Goal: Information Seeking & Learning: Learn about a topic

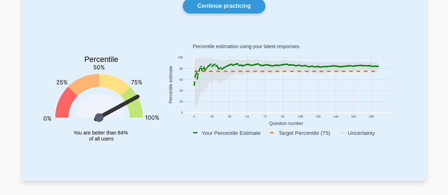
scroll to position [63, 0]
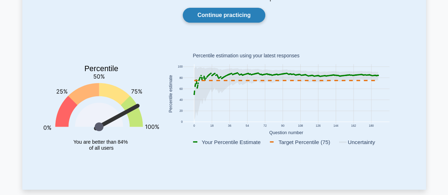
click at [202, 11] on link "Continue practicing" at bounding box center [224, 15] width 82 height 15
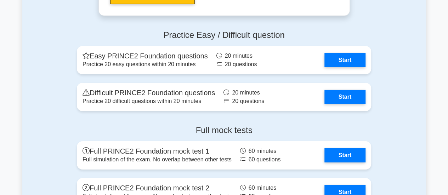
scroll to position [1141, 0]
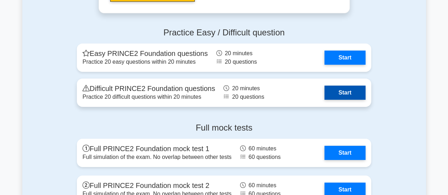
click at [348, 94] on link "Start" at bounding box center [345, 93] width 41 height 14
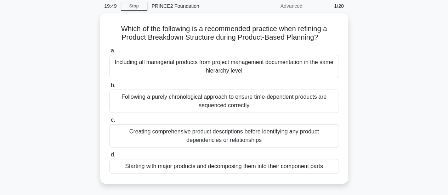
scroll to position [32, 0]
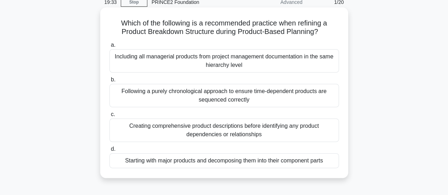
click at [218, 125] on div "Creating comprehensive product descriptions before identifying any product depe…" at bounding box center [224, 130] width 230 height 23
click at [109, 117] on input "c. Creating comprehensive product descriptions before identifying any product d…" at bounding box center [109, 114] width 0 height 5
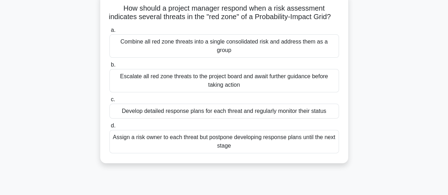
scroll to position [50, 0]
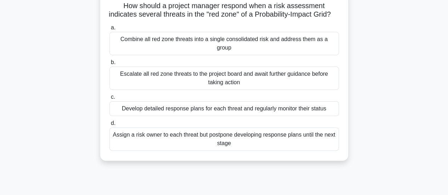
click at [162, 109] on div "Develop detailed response plans for each threat and regularly monitor their sta…" at bounding box center [224, 108] width 230 height 15
click at [109, 100] on input "c. Develop detailed response plans for each threat and regularly monitor their …" at bounding box center [109, 97] width 0 height 5
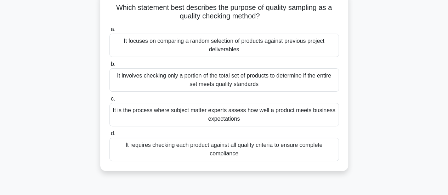
scroll to position [0, 0]
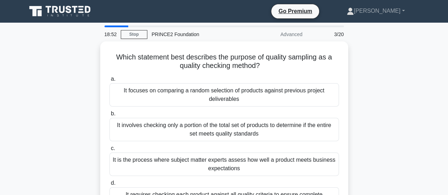
click at [162, 109] on label "b. It involves checking only a portion of the total set of products to determin…" at bounding box center [224, 125] width 230 height 32
click at [109, 112] on input "b. It involves checking only a portion of the total set of products to determin…" at bounding box center [109, 114] width 0 height 5
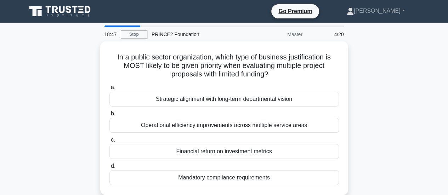
click at [395, 79] on div "In a public sector organization, which type of business justification is MOST l…" at bounding box center [224, 122] width 404 height 162
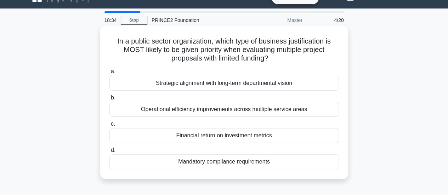
click at [237, 136] on div "Financial return on investment metrics" at bounding box center [224, 135] width 230 height 15
click at [109, 126] on input "c. Financial return on investment metrics" at bounding box center [109, 124] width 0 height 5
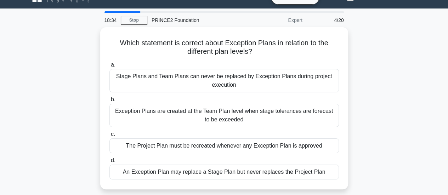
scroll to position [0, 0]
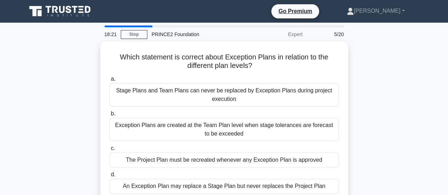
click at [393, 102] on div "Which statement is correct about Exception Plans in relation to the different p…" at bounding box center [224, 126] width 404 height 171
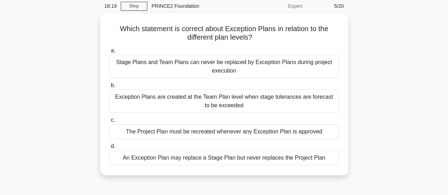
scroll to position [43, 0]
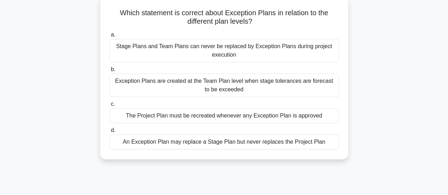
click at [296, 144] on div "An Exception Plan may replace a Stage Plan but never replaces the Project Plan" at bounding box center [224, 142] width 230 height 15
click at [109, 133] on input "d. An Exception Plan may replace a Stage Plan but never replaces the Project Pl…" at bounding box center [109, 130] width 0 height 5
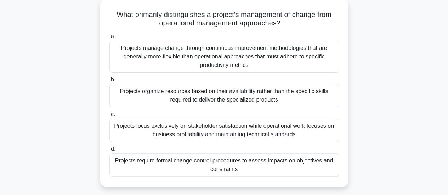
scroll to position [0, 0]
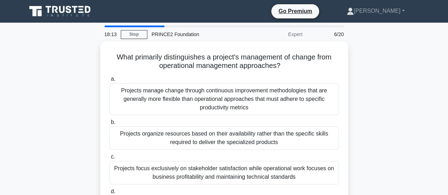
click at [406, 93] on div "What primarily distinguishes a project's management of change from operational …" at bounding box center [224, 139] width 404 height 196
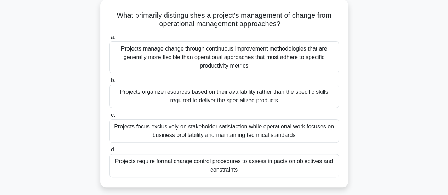
scroll to position [43, 0]
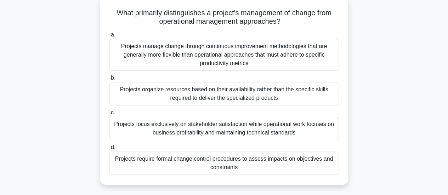
click at [266, 54] on div "Projects manage change through continuous improvement methodologies that are ge…" at bounding box center [224, 55] width 230 height 32
click at [109, 37] on input "a. Projects manage change through continuous improvement methodologies that are…" at bounding box center [109, 35] width 0 height 5
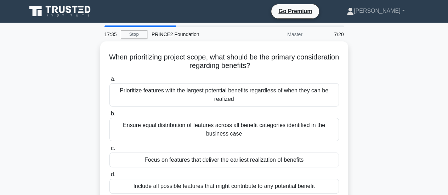
scroll to position [0, 0]
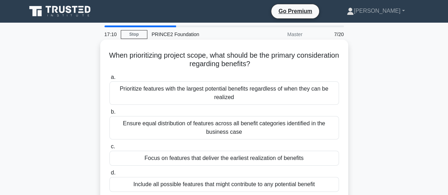
click at [203, 184] on div "Include all possible features that might contribute to any potential benefit" at bounding box center [224, 184] width 230 height 15
click at [109, 175] on input "d. Include all possible features that might contribute to any potential benefit" at bounding box center [109, 173] width 0 height 5
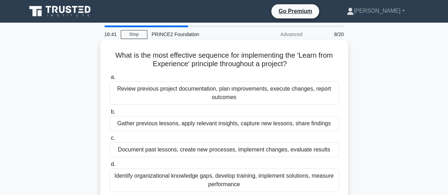
click at [186, 123] on div "Gather previous lessons, apply relevant insights, capture new lessons, share fi…" at bounding box center [224, 123] width 230 height 15
click at [109, 114] on input "b. Gather previous lessons, apply relevant insights, capture new lessons, share…" at bounding box center [109, 112] width 0 height 5
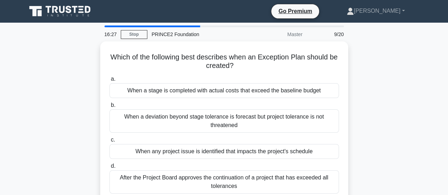
click at [186, 123] on div "When a deviation beyond stage tolerance is forecast but project tolerance is no…" at bounding box center [224, 120] width 230 height 23
click at [109, 108] on input "b. When a deviation beyond stage tolerance is forecast but project tolerance is…" at bounding box center [109, 105] width 0 height 5
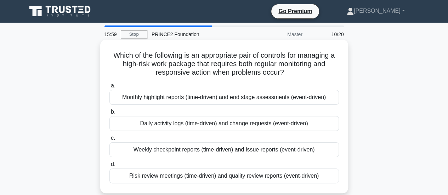
click at [213, 178] on div "Risk review meetings (time-driven) and quality review reports (event-driven)" at bounding box center [224, 176] width 230 height 15
click at [109, 167] on input "d. Risk review meetings (time-driven) and quality review reports (event-driven)" at bounding box center [109, 164] width 0 height 5
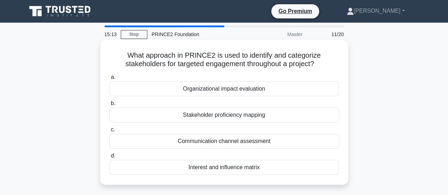
click at [228, 142] on div "Communication channel assessment" at bounding box center [224, 141] width 230 height 15
click at [109, 132] on input "c. Communication channel assessment" at bounding box center [109, 130] width 0 height 5
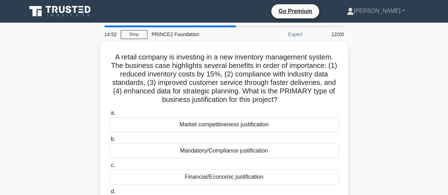
click at [367, 127] on div "A retail company is investing in a new inventory management system. The busines…" at bounding box center [224, 135] width 404 height 188
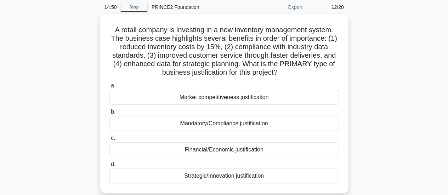
scroll to position [28, 0]
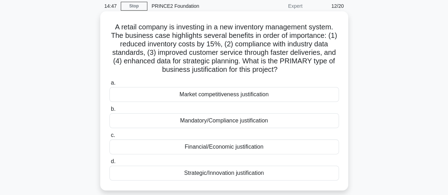
click at [229, 147] on div "Financial/Economic justification" at bounding box center [224, 147] width 230 height 15
click at [109, 138] on input "c. Financial/Economic justification" at bounding box center [109, 135] width 0 height 5
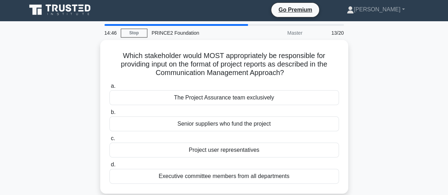
scroll to position [0, 0]
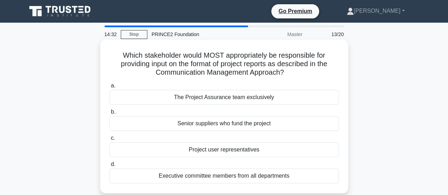
click at [222, 99] on div "The Project Assurance team exclusively" at bounding box center [224, 97] width 230 height 15
click at [109, 88] on input "a. The Project Assurance team exclusively" at bounding box center [109, 86] width 0 height 5
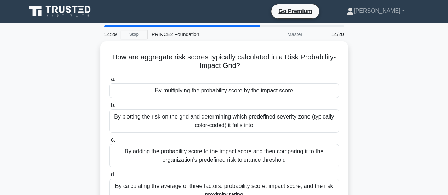
click at [384, 85] on div "How are aggregate risk scores typically calculated in a Risk Probability-Impact…" at bounding box center [224, 130] width 404 height 179
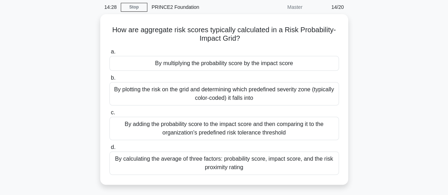
scroll to position [28, 0]
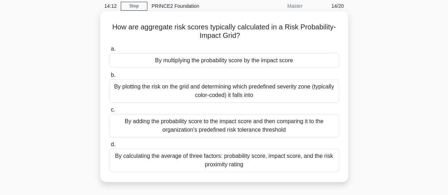
click at [258, 93] on div "By plotting the risk on the grid and determining which predefined severity zone…" at bounding box center [224, 90] width 230 height 23
click at [109, 78] on input "b. By plotting the risk on the grid and determining which predefined severity z…" at bounding box center [109, 75] width 0 height 5
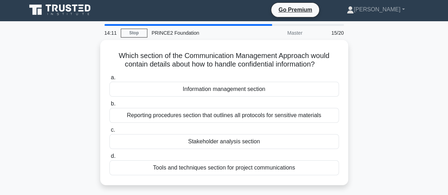
scroll to position [0, 0]
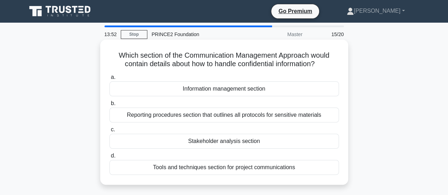
click at [260, 169] on div "Tools and techniques section for project communications" at bounding box center [224, 167] width 230 height 15
click at [109, 158] on input "d. Tools and techniques section for project communications" at bounding box center [109, 156] width 0 height 5
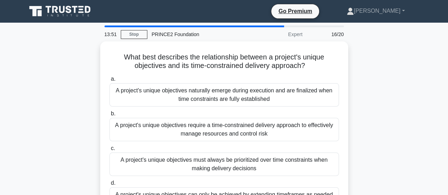
click at [390, 93] on div "What best describes the relationship between a project's unique objectives and …" at bounding box center [224, 135] width 404 height 188
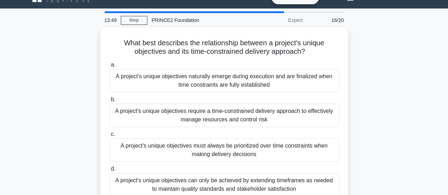
scroll to position [28, 0]
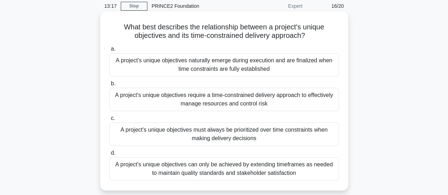
click at [236, 65] on div "A project's unique objectives naturally emerge during execution and are finaliz…" at bounding box center [224, 64] width 230 height 23
click at [109, 51] on input "a. A project's unique objectives naturally emerge during execution and are fina…" at bounding box center [109, 49] width 0 height 5
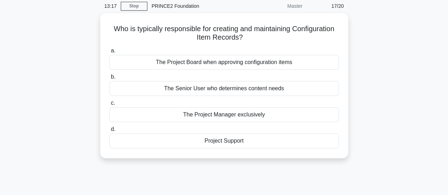
scroll to position [0, 0]
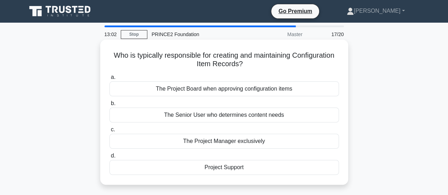
click at [254, 117] on div "The Senior User who determines content needs" at bounding box center [224, 115] width 230 height 15
click at [109, 106] on input "b. The Senior User who determines content needs" at bounding box center [109, 103] width 0 height 5
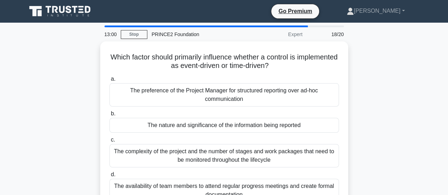
click at [390, 89] on div "Which factor should primarily influence whether a control is implemented as eve…" at bounding box center [224, 130] width 404 height 179
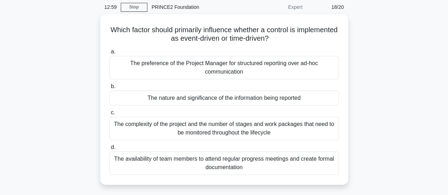
scroll to position [28, 0]
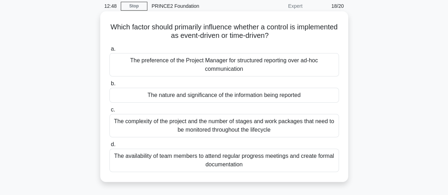
click at [301, 94] on div "The nature and significance of the information being reported" at bounding box center [224, 95] width 230 height 15
click at [109, 86] on input "b. The nature and significance of the information being reported" at bounding box center [109, 83] width 0 height 5
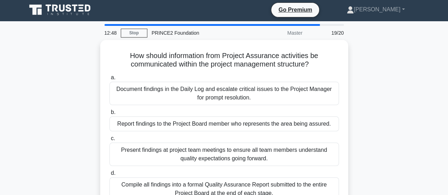
scroll to position [0, 0]
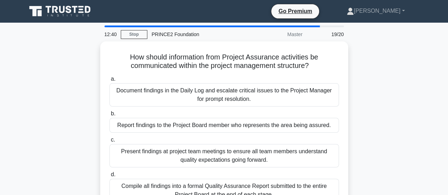
click at [390, 112] on div "How should information from Project Assurance activities be communicated within…" at bounding box center [224, 130] width 404 height 179
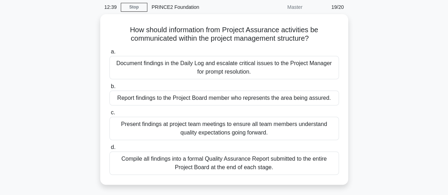
scroll to position [28, 0]
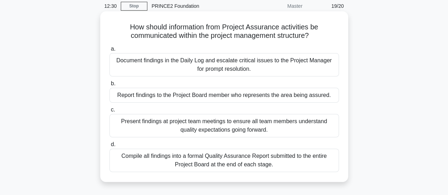
click at [291, 160] on div "Compile all findings into a formal Quality Assurance Report submitted to the en…" at bounding box center [224, 160] width 230 height 23
click at [109, 147] on input "d. Compile all findings into a formal Quality Assurance Report submitted to the…" at bounding box center [109, 144] width 0 height 5
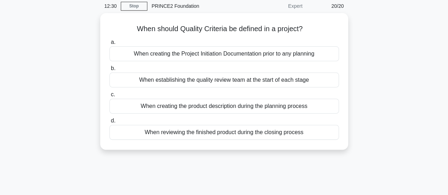
scroll to position [0, 0]
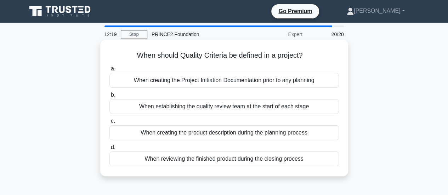
click at [248, 83] on div "When creating the Project Initiation Documentation prior to any planning" at bounding box center [224, 80] width 230 height 15
click at [109, 71] on input "a. When creating the Project Initiation Documentation prior to any planning" at bounding box center [109, 69] width 0 height 5
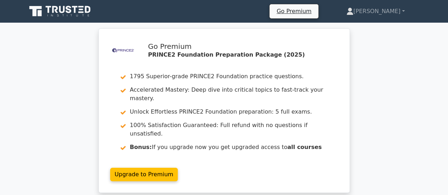
click at [377, 88] on div ".st0{fill-rule:evenodd;clip-rule:evenodd;fill:#000041;} .st1{fill-rule:evenodd;…" at bounding box center [224, 114] width 448 height 173
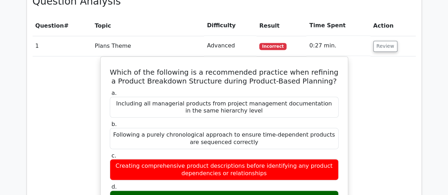
scroll to position [595, 0]
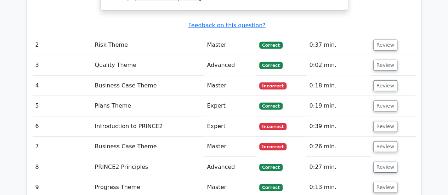
scroll to position [1012, 0]
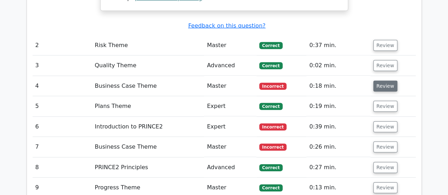
click at [378, 81] on button "Review" at bounding box center [385, 86] width 24 height 11
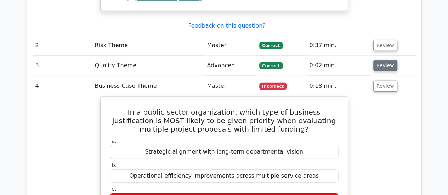
click at [383, 60] on button "Review" at bounding box center [385, 65] width 24 height 11
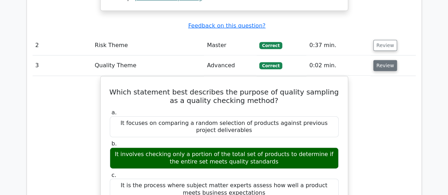
click at [383, 60] on button "Review" at bounding box center [385, 65] width 24 height 11
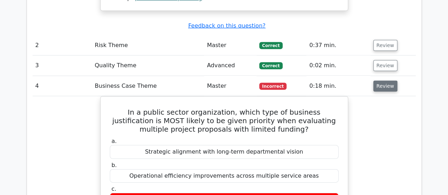
click at [380, 81] on button "Review" at bounding box center [385, 86] width 24 height 11
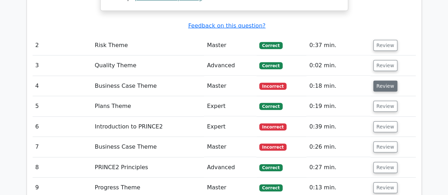
click at [380, 81] on button "Review" at bounding box center [385, 86] width 24 height 11
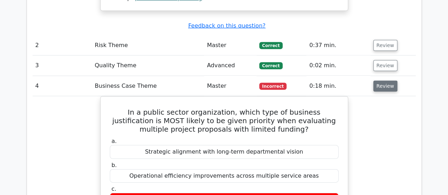
click at [380, 81] on button "Review" at bounding box center [385, 86] width 24 height 11
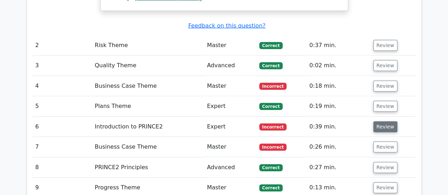
click at [389, 122] on button "Review" at bounding box center [385, 127] width 24 height 11
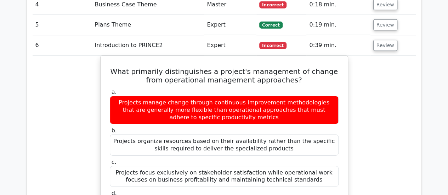
scroll to position [1090, 0]
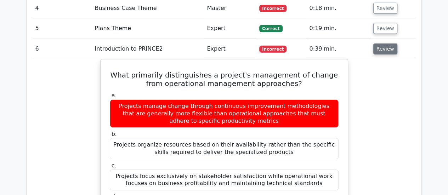
click at [388, 44] on button "Review" at bounding box center [385, 49] width 24 height 11
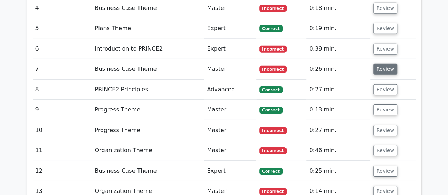
click at [381, 64] on button "Review" at bounding box center [385, 69] width 24 height 11
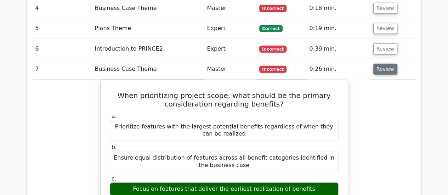
click at [381, 64] on button "Review" at bounding box center [385, 69] width 24 height 11
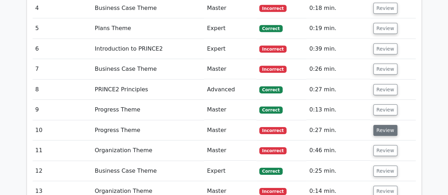
click at [382, 125] on button "Review" at bounding box center [385, 130] width 24 height 11
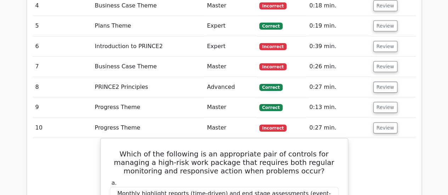
scroll to position [1083, 0]
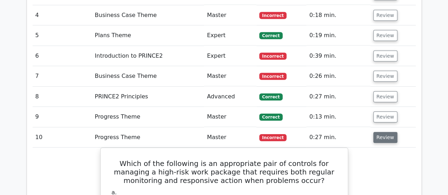
click at [382, 132] on button "Review" at bounding box center [385, 137] width 24 height 11
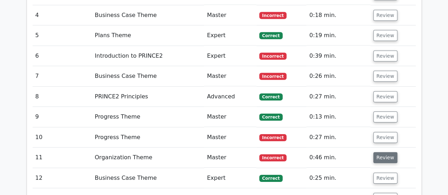
click at [379, 152] on button "Review" at bounding box center [385, 157] width 24 height 11
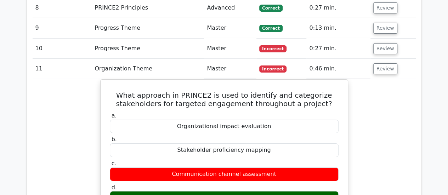
scroll to position [1171, 0]
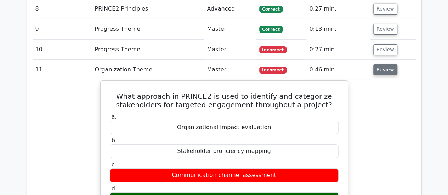
click at [380, 64] on button "Review" at bounding box center [385, 69] width 24 height 11
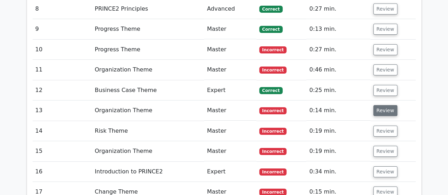
click at [377, 105] on button "Review" at bounding box center [385, 110] width 24 height 11
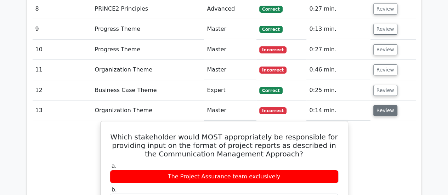
click at [377, 105] on button "Review" at bounding box center [385, 110] width 24 height 11
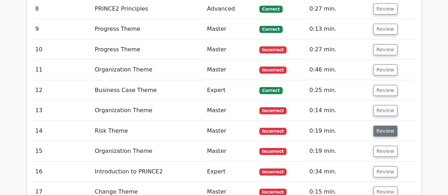
click at [379, 126] on button "Review" at bounding box center [385, 131] width 24 height 11
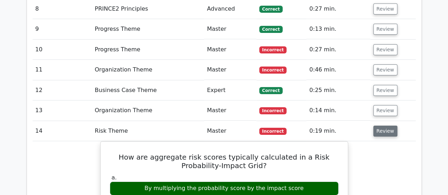
click at [379, 126] on button "Review" at bounding box center [385, 131] width 24 height 11
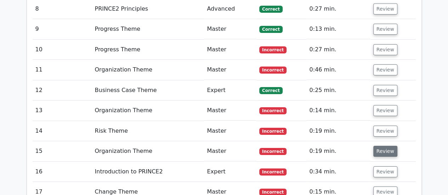
click at [382, 146] on button "Review" at bounding box center [385, 151] width 24 height 11
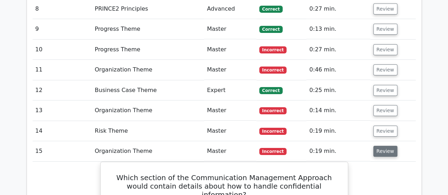
click at [382, 146] on button "Review" at bounding box center [385, 151] width 24 height 11
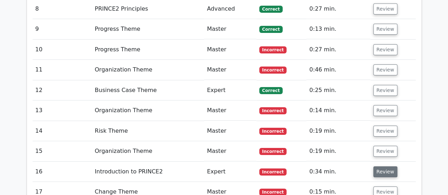
click at [384, 167] on button "Review" at bounding box center [385, 172] width 24 height 11
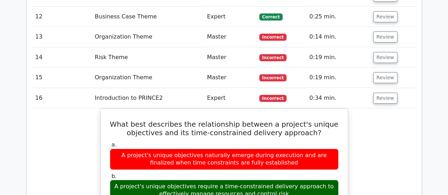
scroll to position [1243, 0]
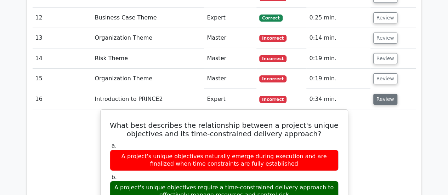
click at [389, 94] on button "Review" at bounding box center [385, 99] width 24 height 11
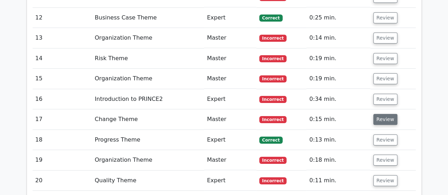
click at [384, 114] on button "Review" at bounding box center [385, 119] width 24 height 11
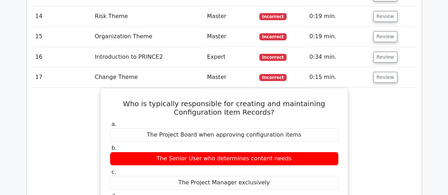
scroll to position [1277, 0]
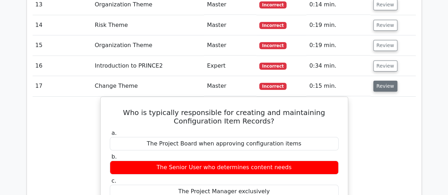
click at [383, 81] on button "Review" at bounding box center [385, 86] width 24 height 11
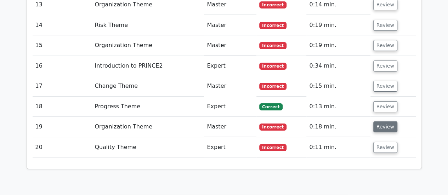
click at [386, 122] on button "Review" at bounding box center [385, 127] width 24 height 11
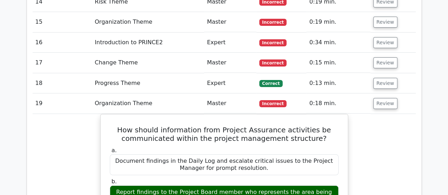
scroll to position [1296, 0]
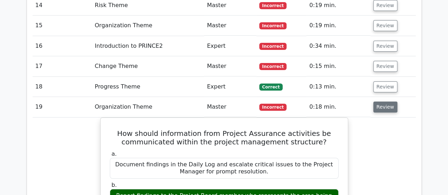
click at [386, 102] on button "Review" at bounding box center [385, 107] width 24 height 11
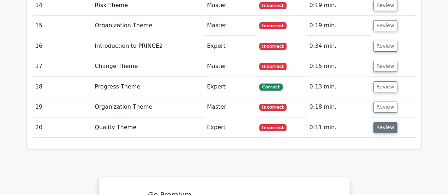
click at [379, 122] on button "Review" at bounding box center [385, 127] width 24 height 11
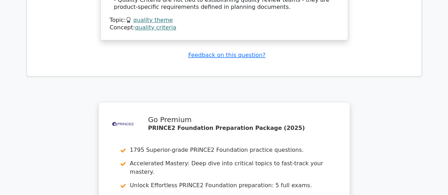
scroll to position [1833, 0]
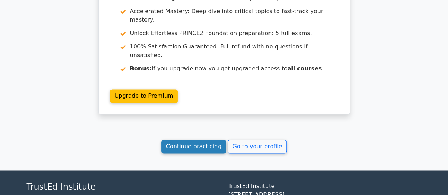
click at [177, 140] on link "Continue practicing" at bounding box center [194, 146] width 65 height 13
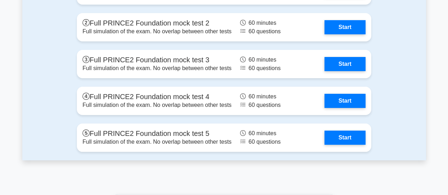
scroll to position [1289, 0]
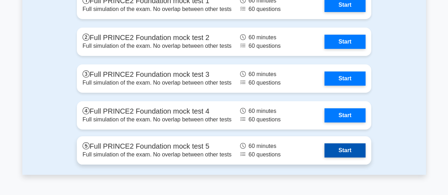
click at [337, 147] on link "Start" at bounding box center [345, 151] width 41 height 14
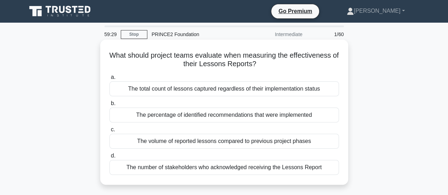
click at [253, 116] on div "The percentage of identified recommendations that were implemented" at bounding box center [224, 115] width 230 height 15
click at [109, 106] on input "b. The percentage of identified recommendations that were implemented" at bounding box center [109, 103] width 0 height 5
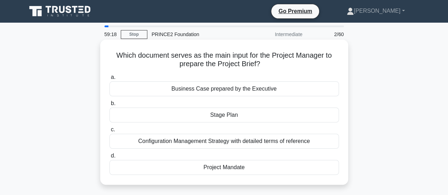
click at [243, 168] on div "Project Mandate" at bounding box center [224, 167] width 230 height 15
click at [109, 158] on input "d. Project Mandate" at bounding box center [109, 156] width 0 height 5
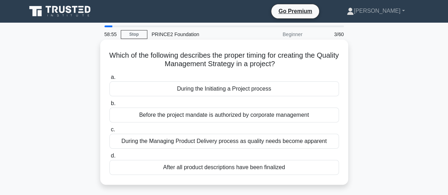
click at [206, 93] on div "During the Initiating a Project process" at bounding box center [224, 88] width 230 height 15
click at [109, 80] on input "a. During the Initiating a Project process" at bounding box center [109, 77] width 0 height 5
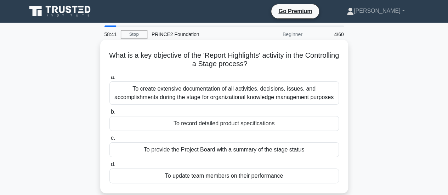
click at [212, 152] on div "To provide the Project Board with a summary of the stage status" at bounding box center [224, 149] width 230 height 15
click at [109, 141] on input "c. To provide the Project Board with a summary of the stage status" at bounding box center [109, 138] width 0 height 5
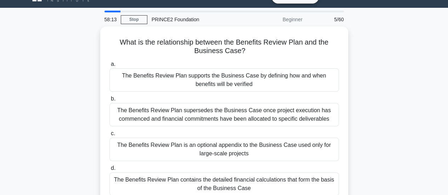
scroll to position [28, 0]
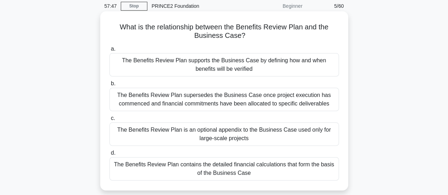
click at [304, 61] on div "The Benefits Review Plan supports the Business Case by defining how and when be…" at bounding box center [224, 64] width 230 height 23
click at [109, 51] on input "a. The Benefits Review Plan supports the Business Case by defining how and when…" at bounding box center [109, 49] width 0 height 5
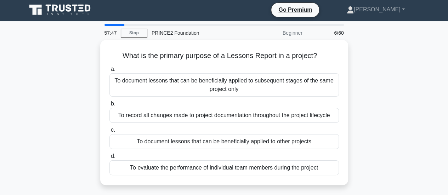
scroll to position [0, 0]
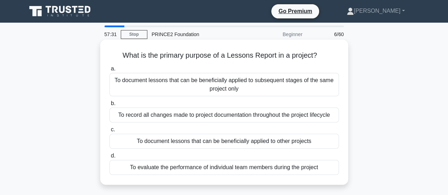
click at [275, 139] on div "To document lessons that can be beneficially applied to other projects" at bounding box center [224, 141] width 230 height 15
click at [109, 132] on input "c. To document lessons that can be beneficially applied to other projects" at bounding box center [109, 130] width 0 height 5
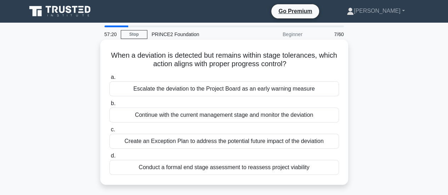
click at [272, 116] on div "Continue with the current management stage and monitor the deviation" at bounding box center [224, 115] width 230 height 15
click at [109, 106] on input "b. Continue with the current management stage and monitor the deviation" at bounding box center [109, 103] width 0 height 5
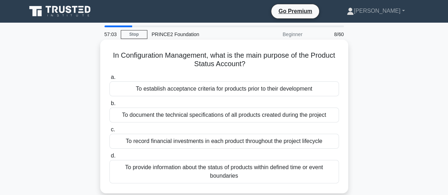
click at [253, 179] on div "To provide information about the status of products within defined time or even…" at bounding box center [224, 171] width 230 height 23
click at [109, 158] on input "d. To provide information about the status of products within defined time or e…" at bounding box center [109, 156] width 0 height 5
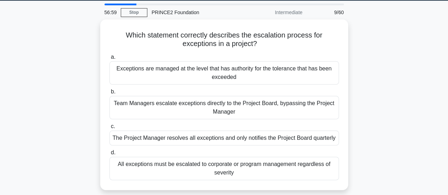
scroll to position [19, 0]
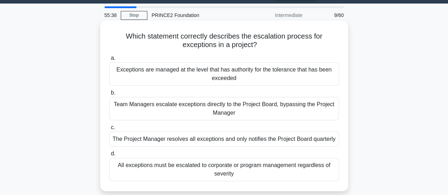
click at [284, 78] on div "Exceptions are managed at the level that has authority for the tolerance that h…" at bounding box center [224, 73] width 230 height 23
click at [109, 61] on input "a. Exceptions are managed at the level that has authority for the tolerance tha…" at bounding box center [109, 58] width 0 height 5
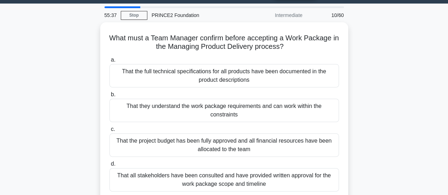
scroll to position [0, 0]
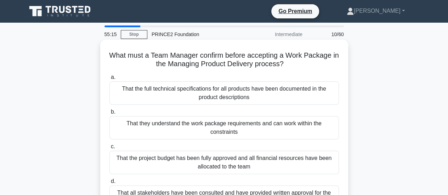
click at [271, 130] on div "That they understand the work package requirements and can work within the cons…" at bounding box center [224, 127] width 230 height 23
click at [109, 114] on input "b. That they understand the work package requirements and can work within the c…" at bounding box center [109, 112] width 0 height 5
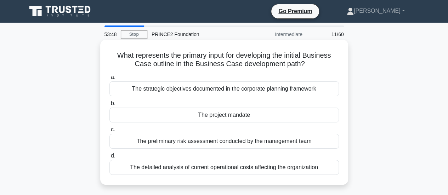
click at [230, 116] on div "The project mandate" at bounding box center [224, 115] width 230 height 15
click at [109, 106] on input "b. The project mandate" at bounding box center [109, 103] width 0 height 5
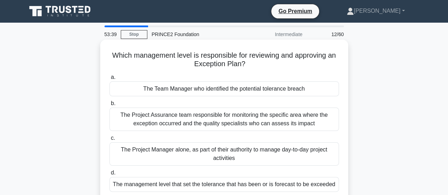
click at [243, 182] on div "The management level that set the tolerance that has been or is forecast to be …" at bounding box center [224, 184] width 230 height 15
click at [109, 175] on input "d. The management level that set the tolerance that has been or is forecast to …" at bounding box center [109, 173] width 0 height 5
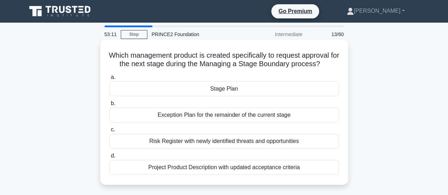
click at [219, 84] on div "Stage Plan" at bounding box center [224, 88] width 230 height 15
click at [109, 80] on input "a. Stage Plan" at bounding box center [109, 77] width 0 height 5
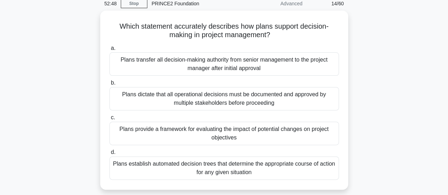
scroll to position [30, 0]
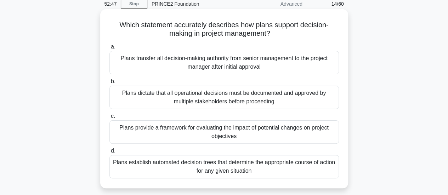
click at [167, 101] on div "Plans dictate that all operational decisions must be documented and approved by…" at bounding box center [224, 97] width 230 height 23
click at [109, 84] on input "b. Plans dictate that all operational decisions must be documented and approved…" at bounding box center [109, 81] width 0 height 5
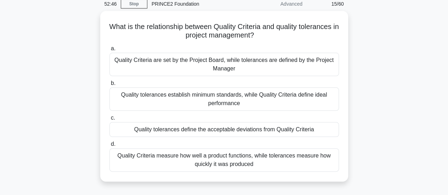
scroll to position [0, 0]
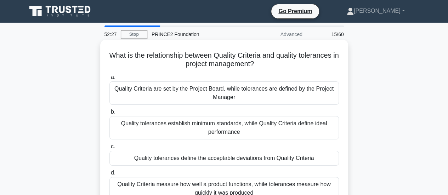
click at [194, 157] on div "Quality tolerances define the acceptable deviations from Quality Criteria" at bounding box center [224, 158] width 230 height 15
click at [109, 149] on input "c. Quality tolerances define the acceptable deviations from Quality Criteria" at bounding box center [109, 147] width 0 height 5
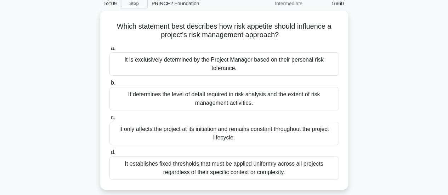
scroll to position [34, 0]
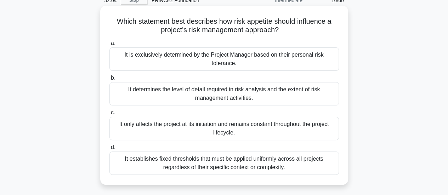
click at [301, 95] on div "It determines the level of detail required in risk analysis and the extent of r…" at bounding box center [224, 93] width 230 height 23
click at [109, 80] on input "b. It determines the level of detail required in risk analysis and the extent o…" at bounding box center [109, 78] width 0 height 5
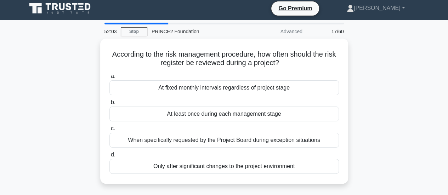
scroll to position [0, 0]
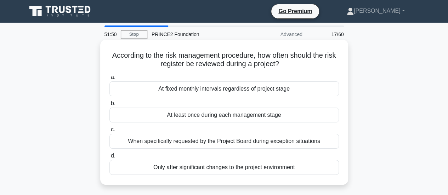
click at [278, 90] on div "At fixed monthly intervals regardless of project stage" at bounding box center [224, 88] width 230 height 15
click at [109, 80] on input "a. At fixed monthly intervals regardless of project stage" at bounding box center [109, 77] width 0 height 5
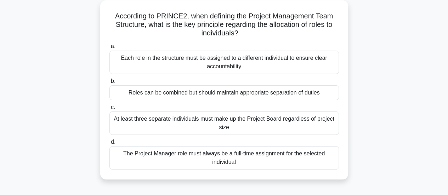
scroll to position [42, 0]
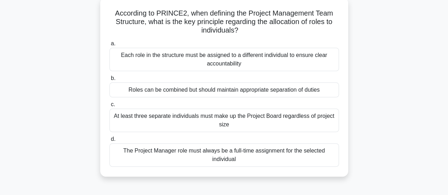
click at [207, 94] on div "Roles can be combined but should maintain appropriate separation of duties" at bounding box center [224, 90] width 230 height 15
click at [109, 81] on input "b. Roles can be combined but should maintain appropriate separation of duties" at bounding box center [109, 78] width 0 height 5
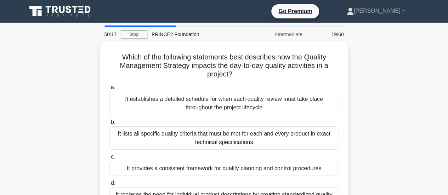
scroll to position [0, 0]
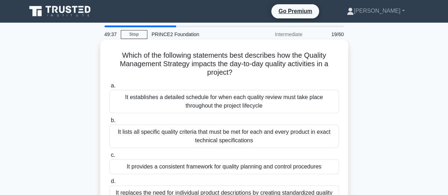
click at [281, 163] on div "It provides a consistent framework for quality planning and control procedures" at bounding box center [224, 166] width 230 height 15
click at [109, 158] on input "c. It provides a consistent framework for quality planning and control procedur…" at bounding box center [109, 155] width 0 height 5
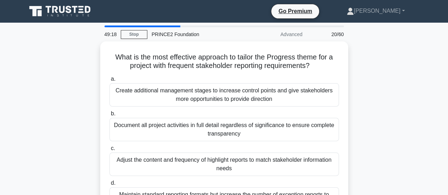
click at [281, 163] on div "Adjust the content and frequency of highlight reports to match stakeholder info…" at bounding box center [224, 164] width 230 height 23
click at [109, 151] on input "c. Adjust the content and frequency of highlight reports to match stakeholder i…" at bounding box center [109, 148] width 0 height 5
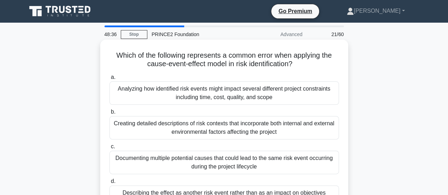
click at [281, 95] on div "Analyzing how identified risk events might impact several different project con…" at bounding box center [224, 92] width 230 height 23
click at [109, 80] on input "a. Analyzing how identified risk events might impact several different project …" at bounding box center [109, 77] width 0 height 5
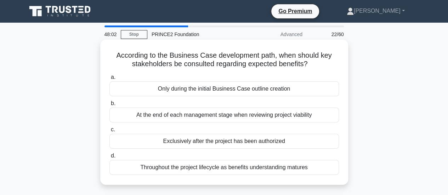
click at [271, 117] on div "At the end of each management stage when reviewing project viability" at bounding box center [224, 115] width 230 height 15
click at [109, 106] on input "b. At the end of each management stage when reviewing project viability" at bounding box center [109, 103] width 0 height 5
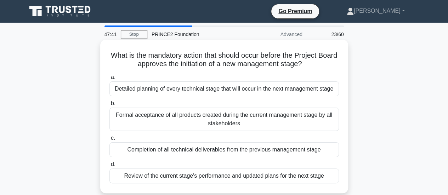
click at [274, 173] on div "Review of the current stage's performance and updated plans for the next stage" at bounding box center [224, 176] width 230 height 15
click at [109, 167] on input "d. Review of the current stage's performance and updated plans for the next sta…" at bounding box center [109, 164] width 0 height 5
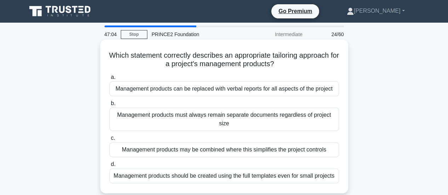
click at [249, 90] on div "Management products can be replaced with verbal reports for all aspects of the …" at bounding box center [224, 88] width 230 height 15
click at [109, 80] on input "a. Management products can be replaced with verbal reports for all aspects of t…" at bounding box center [109, 77] width 0 height 5
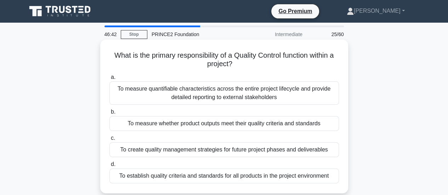
click at [247, 124] on div "To measure whether product outputs meet their quality criteria and standards" at bounding box center [224, 123] width 230 height 15
click at [109, 114] on input "b. To measure whether product outputs meet their quality criteria and standards" at bounding box center [109, 112] width 0 height 5
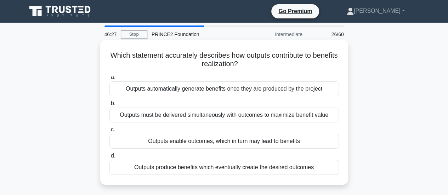
click at [249, 139] on div "Outputs enable outcomes, which in turn may lead to benefits" at bounding box center [224, 141] width 230 height 15
click at [109, 132] on input "c. Outputs enable outcomes, which in turn may lead to benefits" at bounding box center [109, 130] width 0 height 5
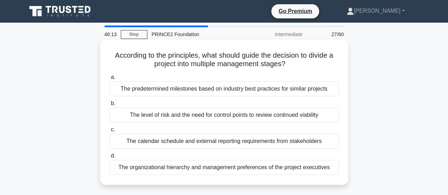
click at [237, 114] on div "The level of risk and the need for control points to review continued viability" at bounding box center [224, 115] width 230 height 15
click at [109, 106] on input "b. The level of risk and the need for control points to review continued viabil…" at bounding box center [109, 103] width 0 height 5
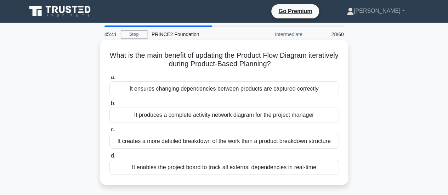
click at [223, 91] on div "It ensures changing dependencies between products are captured correctly" at bounding box center [224, 88] width 230 height 15
click at [109, 80] on input "a. It ensures changing dependencies between products are captured correctly" at bounding box center [109, 77] width 0 height 5
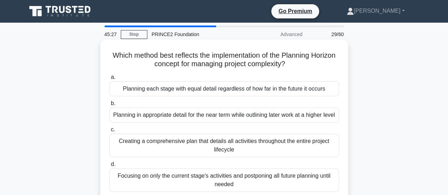
click at [223, 119] on div "Planning in appropriate detail for the near term while outlining later work at …" at bounding box center [224, 115] width 230 height 15
click at [109, 106] on input "b. Planning in appropriate detail for the near term while outlining later work …" at bounding box center [109, 103] width 0 height 5
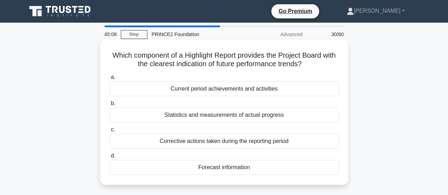
click at [221, 169] on div "Forecast information" at bounding box center [224, 167] width 230 height 15
click at [109, 158] on input "d. Forecast information" at bounding box center [109, 156] width 0 height 5
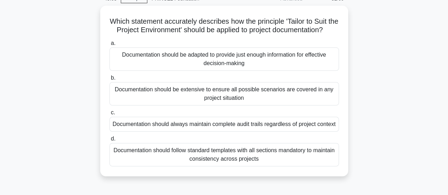
scroll to position [42, 0]
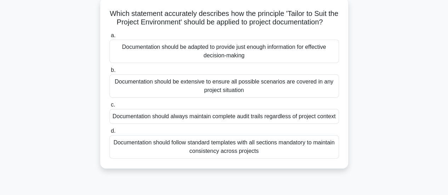
click at [280, 60] on div "Documentation should be adapted to provide just enough information for effectiv…" at bounding box center [224, 51] width 230 height 23
click at [109, 38] on input "a. Documentation should be adapted to provide just enough information for effec…" at bounding box center [109, 35] width 0 height 5
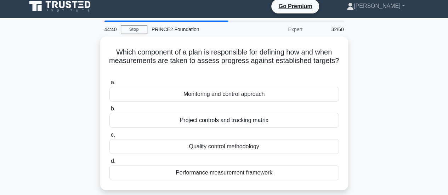
scroll to position [0, 0]
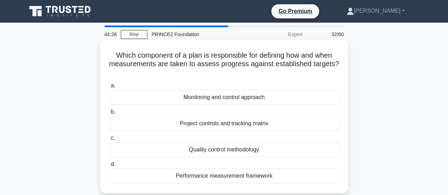
click at [279, 148] on div "Quality control methodology" at bounding box center [224, 149] width 230 height 15
click at [109, 141] on input "c. Quality control methodology" at bounding box center [109, 138] width 0 height 5
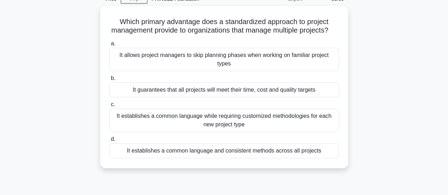
scroll to position [36, 0]
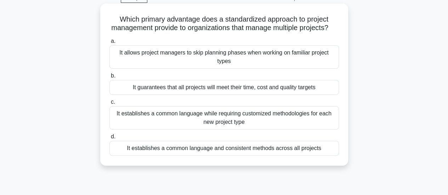
click at [265, 130] on div "It establishes a common language while requiring customized methodologies for e…" at bounding box center [224, 117] width 230 height 23
click at [109, 105] on input "c. It establishes a common language while requiring customized methodologies fo…" at bounding box center [109, 102] width 0 height 5
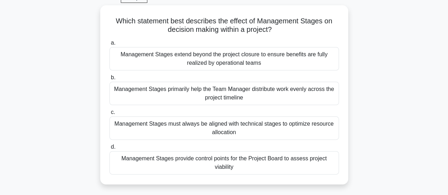
scroll to position [37, 0]
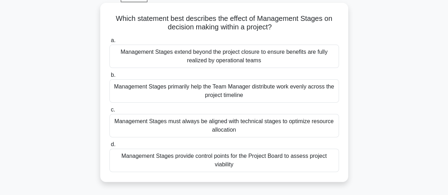
click at [225, 159] on div "Management Stages provide control points for the Project Board to assess projec…" at bounding box center [224, 160] width 230 height 23
click at [109, 147] on input "d. Management Stages provide control points for the Project Board to assess pro…" at bounding box center [109, 144] width 0 height 5
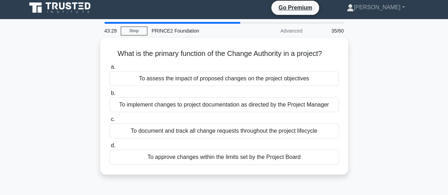
scroll to position [0, 0]
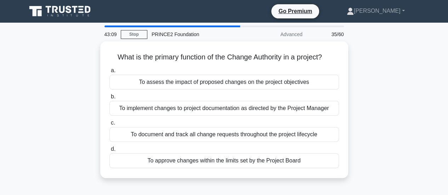
click at [225, 159] on div "To approve changes within the limits set by the Project Board" at bounding box center [224, 160] width 230 height 15
click at [109, 152] on input "d. To approve changes within the limits set by the Project Board" at bounding box center [109, 149] width 0 height 5
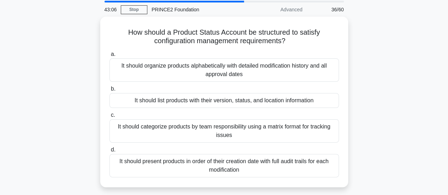
scroll to position [22, 0]
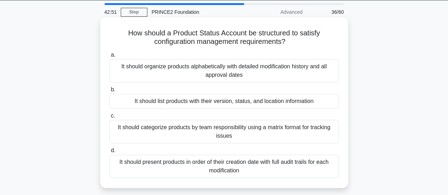
click at [324, 104] on div "It should list products with their version, status, and location information" at bounding box center [224, 101] width 230 height 15
click at [109, 92] on input "b. It should list products with their version, status, and location information" at bounding box center [109, 90] width 0 height 5
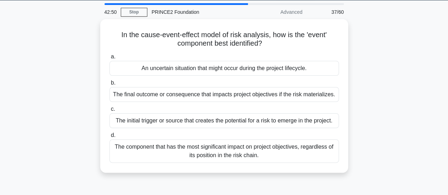
scroll to position [0, 0]
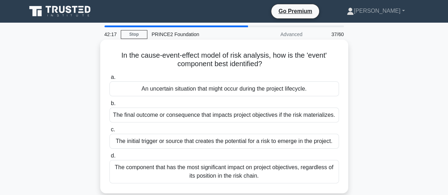
click at [267, 91] on div "An uncertain situation that might occur during the project lifecycle." at bounding box center [224, 88] width 230 height 15
click at [109, 80] on input "a. An uncertain situation that might occur during the project lifecycle." at bounding box center [109, 77] width 0 height 5
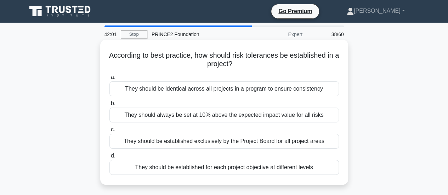
click at [232, 168] on div "They should be established for each project objective at different levels" at bounding box center [224, 167] width 230 height 15
click at [109, 158] on input "d. They should be established for each project objective at different levels" at bounding box center [109, 156] width 0 height 5
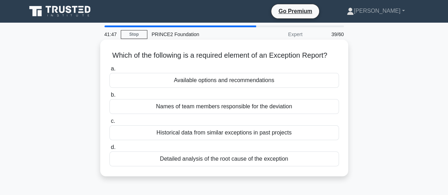
click at [222, 88] on div "Available options and recommendations" at bounding box center [224, 80] width 230 height 15
click at [109, 71] on input "a. Available options and recommendations" at bounding box center [109, 69] width 0 height 5
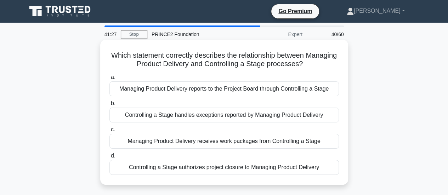
click at [230, 139] on div "Managing Product Delivery receives work packages from Controlling a Stage" at bounding box center [224, 141] width 230 height 15
click at [109, 132] on input "c. Managing Product Delivery receives work packages from Controlling a Stage" at bounding box center [109, 130] width 0 height 5
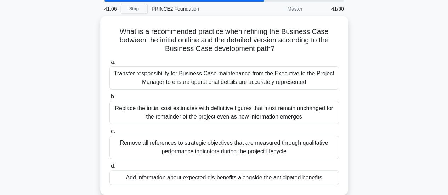
scroll to position [27, 0]
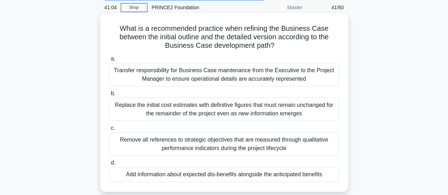
click at [206, 78] on div "Transfer responsibility for Business Case maintenance from the Executive to the…" at bounding box center [224, 74] width 230 height 23
click at [109, 61] on input "a. Transfer responsibility for Business Case maintenance from the Executive to …" at bounding box center [109, 59] width 0 height 5
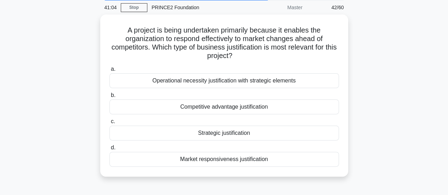
scroll to position [0, 0]
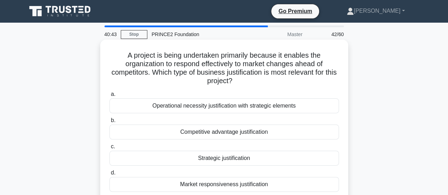
click at [239, 182] on div "Market responsiveness justification" at bounding box center [224, 184] width 230 height 15
click at [109, 175] on input "d. Market responsiveness justification" at bounding box center [109, 173] width 0 height 5
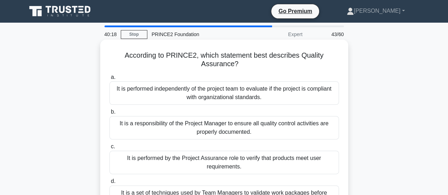
click at [233, 93] on div "It is performed independently of the project team to evaluate if the project is…" at bounding box center [224, 92] width 230 height 23
click at [109, 80] on input "a. It is performed independently of the project team to evaluate if the project…" at bounding box center [109, 77] width 0 height 5
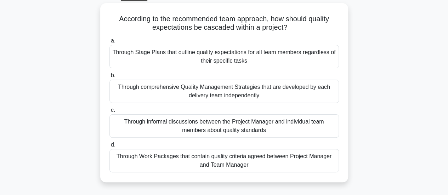
scroll to position [41, 0]
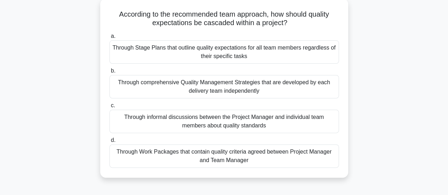
click at [248, 157] on div "Through Work Packages that contain quality criteria agreed between Project Mana…" at bounding box center [224, 156] width 230 height 23
click at [109, 143] on input "d. Through Work Packages that contain quality criteria agreed between Project M…" at bounding box center [109, 140] width 0 height 5
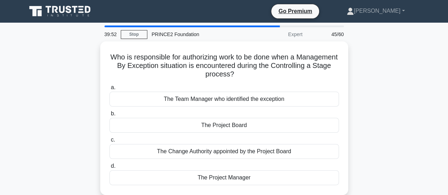
scroll to position [0, 0]
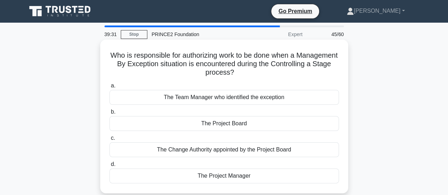
click at [225, 124] on div "The Project Board" at bounding box center [224, 123] width 230 height 15
click at [109, 114] on input "b. The Project Board" at bounding box center [109, 112] width 0 height 5
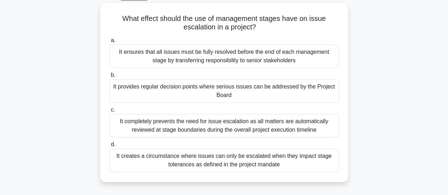
scroll to position [38, 0]
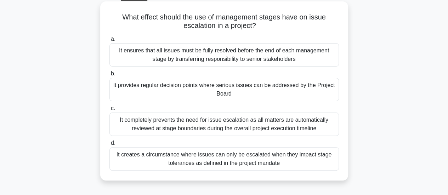
click at [286, 85] on div "It provides regular decision points where serious issues can be addressed by th…" at bounding box center [224, 89] width 230 height 23
click at [109, 76] on input "b. It provides regular decision points where serious issues can be addressed by…" at bounding box center [109, 74] width 0 height 5
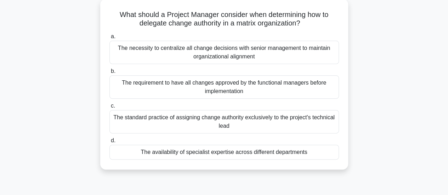
scroll to position [41, 0]
click at [220, 152] on div "The availability of specialist expertise across different departments" at bounding box center [224, 152] width 230 height 15
click at [109, 143] on input "d. The availability of specialist expertise across different departments" at bounding box center [109, 140] width 0 height 5
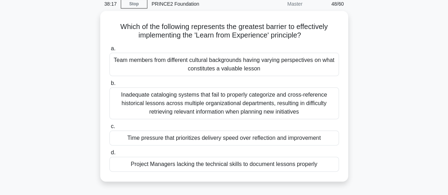
scroll to position [31, 0]
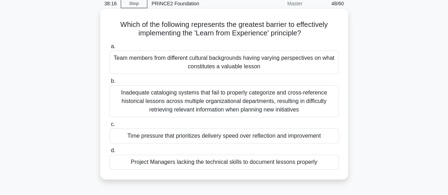
click at [208, 103] on div "Inadequate cataloging systems that fail to properly categorize and cross-refere…" at bounding box center [224, 101] width 230 height 32
click at [109, 84] on input "b. Inadequate cataloging systems that fail to properly categorize and cross-ref…" at bounding box center [109, 81] width 0 height 5
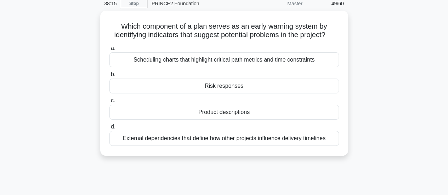
scroll to position [0, 0]
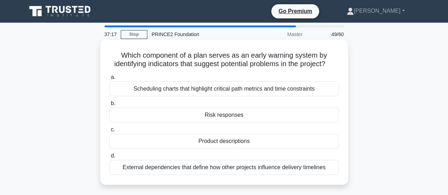
click at [261, 149] on div "Product descriptions" at bounding box center [224, 141] width 230 height 15
click at [109, 132] on input "c. Product descriptions" at bounding box center [109, 130] width 0 height 5
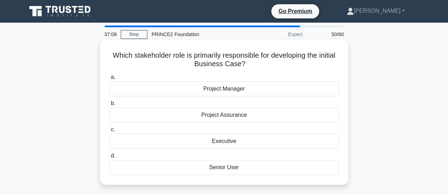
click at [247, 143] on div "Executive" at bounding box center [224, 141] width 230 height 15
click at [109, 132] on input "c. Executive" at bounding box center [109, 130] width 0 height 5
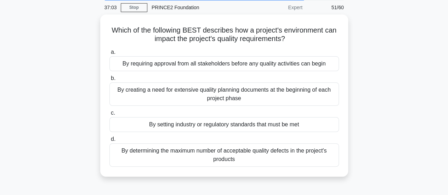
scroll to position [28, 0]
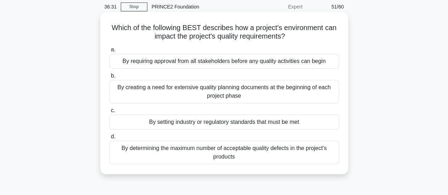
click at [304, 122] on div "By setting industry or regulatory standards that must be met" at bounding box center [224, 122] width 230 height 15
click at [109, 113] on input "c. By setting industry or regulatory standards that must be met" at bounding box center [109, 110] width 0 height 5
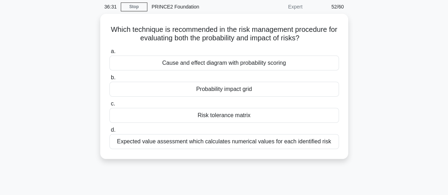
scroll to position [0, 0]
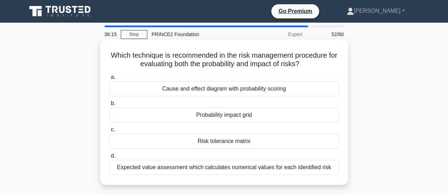
click at [259, 114] on div "Probability impact grid" at bounding box center [224, 115] width 230 height 15
click at [109, 106] on input "b. Probability impact grid" at bounding box center [109, 103] width 0 height 5
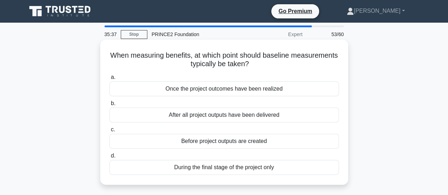
click at [243, 142] on div "Before project outputs are created" at bounding box center [224, 141] width 230 height 15
click at [109, 132] on input "c. Before project outputs are created" at bounding box center [109, 130] width 0 height 5
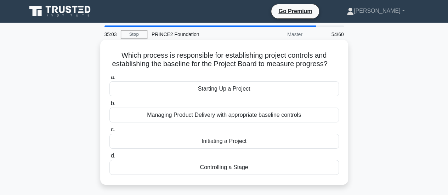
click at [224, 144] on div "Initiating a Project" at bounding box center [224, 141] width 230 height 15
click at [109, 132] on input "c. Initiating a Project" at bounding box center [109, 130] width 0 height 5
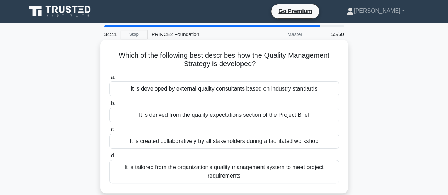
click at [220, 117] on div "It is derived from the quality expectations section of the Project Brief" at bounding box center [224, 115] width 230 height 15
click at [109, 106] on input "b. It is derived from the quality expectations section of the Project Brief" at bounding box center [109, 103] width 0 height 5
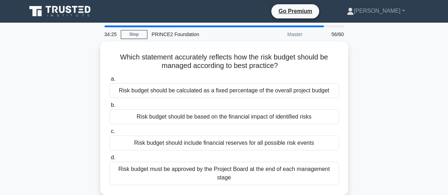
click at [220, 117] on div "Risk budget should be based on the financial impact of identified risks" at bounding box center [224, 116] width 230 height 15
click at [109, 108] on input "b. Risk budget should be based on the financial impact of identified risks" at bounding box center [109, 105] width 0 height 5
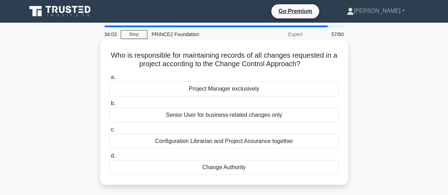
click at [216, 168] on div "Change Authority" at bounding box center [224, 167] width 230 height 15
click at [109, 158] on input "d. Change Authority" at bounding box center [109, 156] width 0 height 5
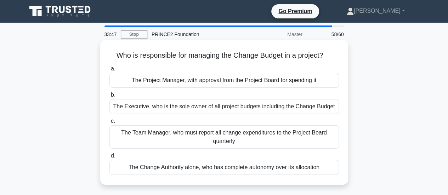
click at [217, 80] on div "The Project Manager, with approval from the Project Board for spending it" at bounding box center [224, 80] width 230 height 15
click at [109, 71] on input "a. The Project Manager, with approval from the Project Board for spending it" at bounding box center [109, 69] width 0 height 5
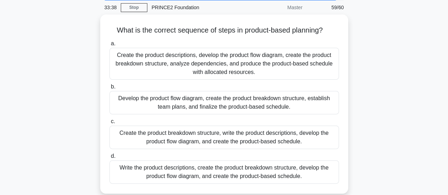
scroll to position [28, 0]
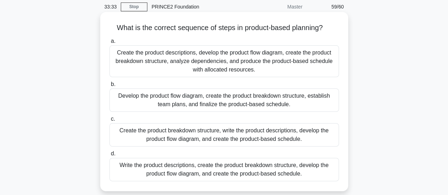
click at [264, 172] on div "Write the product descriptions, create the product breakdown structure, develop…" at bounding box center [224, 169] width 230 height 23
click at [109, 156] on input "d. Write the product descriptions, create the product breakdown structure, deve…" at bounding box center [109, 154] width 0 height 5
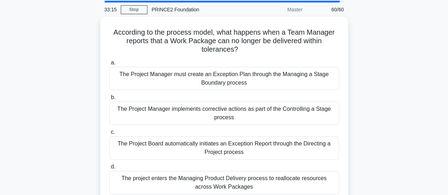
scroll to position [24, 0]
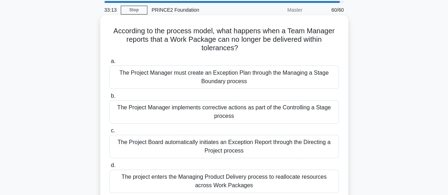
click at [227, 77] on div "The Project Manager must create an Exception Plan through the Managing a Stage …" at bounding box center [224, 77] width 230 height 23
click at [109, 64] on input "a. The Project Manager must create an Exception Plan through the Managing a Sta…" at bounding box center [109, 61] width 0 height 5
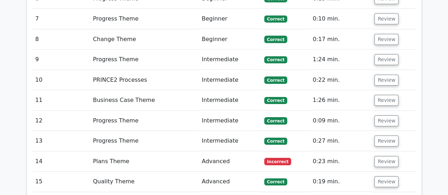
scroll to position [1135, 0]
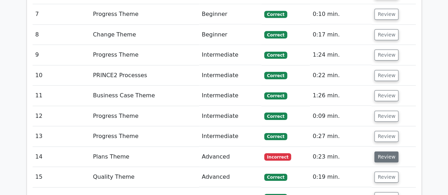
click at [384, 152] on button "Review" at bounding box center [387, 157] width 24 height 11
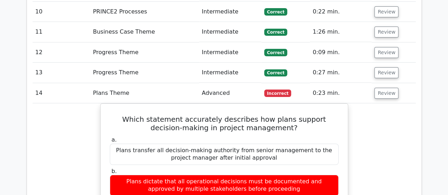
scroll to position [1204, 0]
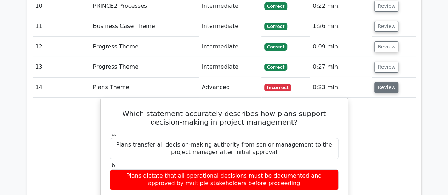
click at [391, 82] on button "Review" at bounding box center [387, 87] width 24 height 11
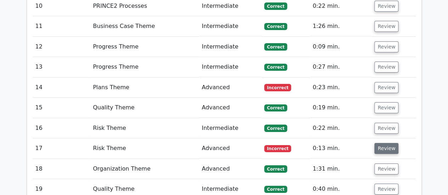
click at [379, 143] on button "Review" at bounding box center [387, 148] width 24 height 11
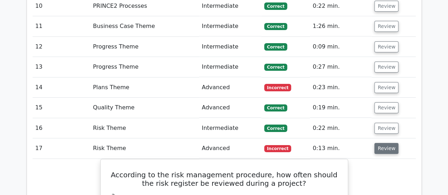
click at [379, 143] on button "Review" at bounding box center [387, 148] width 24 height 11
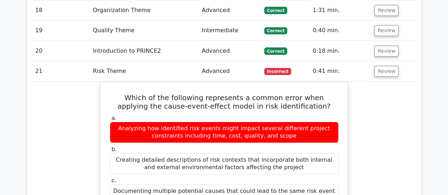
scroll to position [1372, 0]
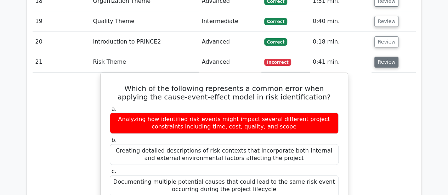
click at [385, 57] on button "Review" at bounding box center [387, 62] width 24 height 11
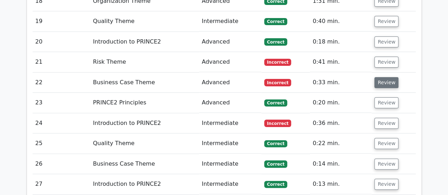
click at [380, 77] on button "Review" at bounding box center [387, 82] width 24 height 11
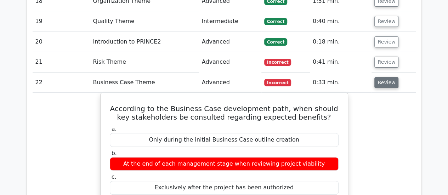
click at [380, 77] on button "Review" at bounding box center [387, 82] width 24 height 11
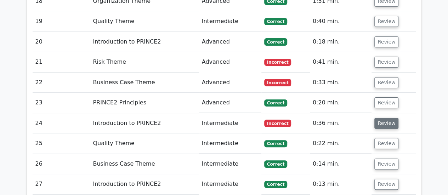
click at [386, 118] on button "Review" at bounding box center [387, 123] width 24 height 11
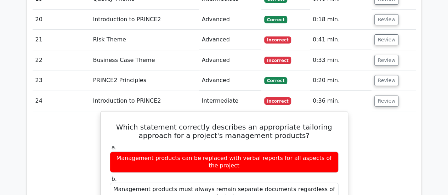
scroll to position [1393, 0]
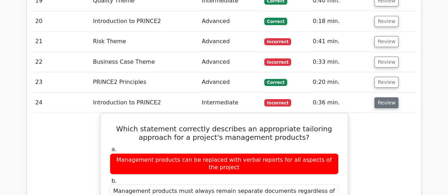
click at [380, 97] on button "Review" at bounding box center [387, 102] width 24 height 11
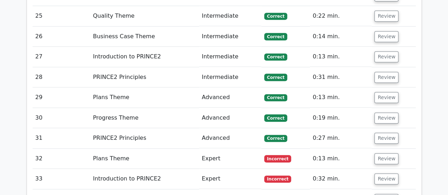
scroll to position [1543, 0]
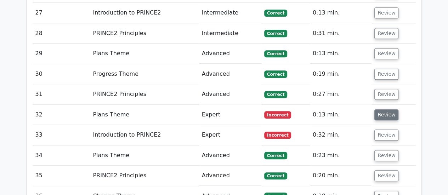
click at [379, 109] on button "Review" at bounding box center [387, 114] width 24 height 11
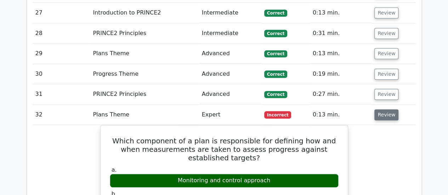
click at [379, 109] on button "Review" at bounding box center [387, 114] width 24 height 11
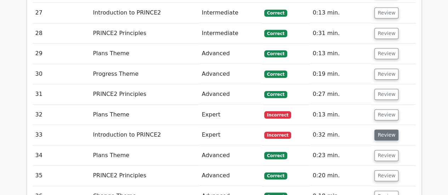
click at [381, 130] on button "Review" at bounding box center [387, 135] width 24 height 11
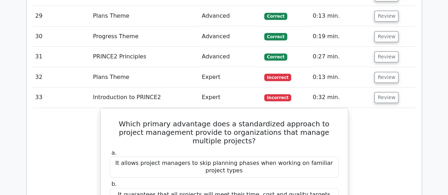
scroll to position [1579, 0]
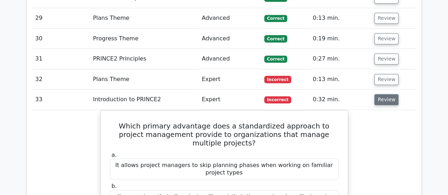
click at [383, 94] on button "Review" at bounding box center [387, 99] width 24 height 11
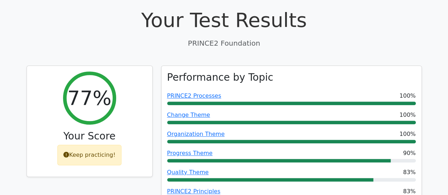
scroll to position [207, 0]
